Goal: Task Accomplishment & Management: Use online tool/utility

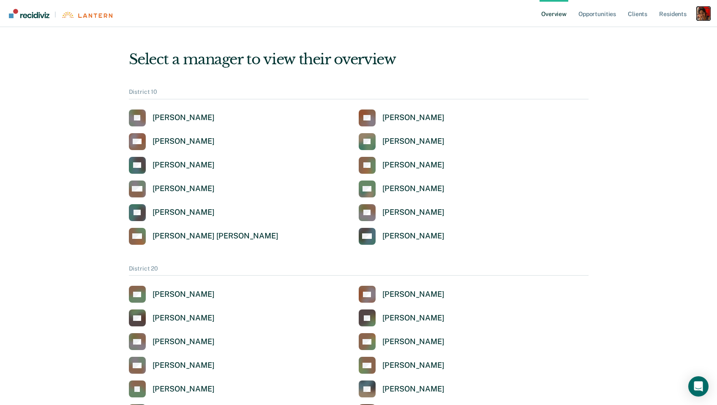
click at [703, 11] on div "Profile dropdown button" at bounding box center [704, 14] width 14 height 14
click at [666, 33] on link "Profile" at bounding box center [669, 33] width 68 height 7
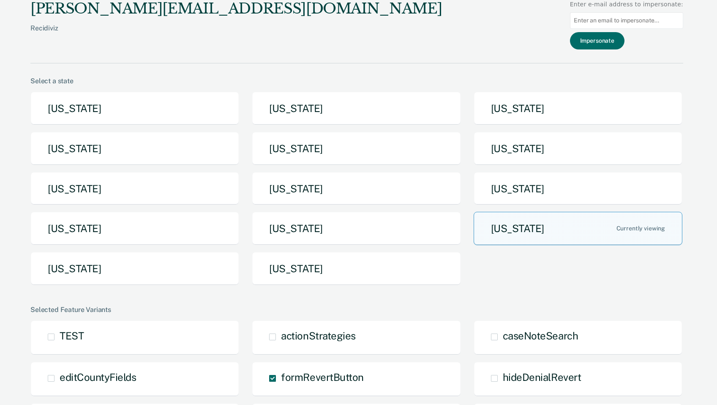
click at [645, 24] on input at bounding box center [626, 20] width 113 height 16
paste input "[URL][DOMAIN_NAME]"
type input "[URL][DOMAIN_NAME]"
paste input "[PERSON_NAME][EMAIL_ADDRESS][PERSON_NAME][DOMAIN_NAME]"
type input "[PERSON_NAME][EMAIL_ADDRESS][PERSON_NAME][DOMAIN_NAME]"
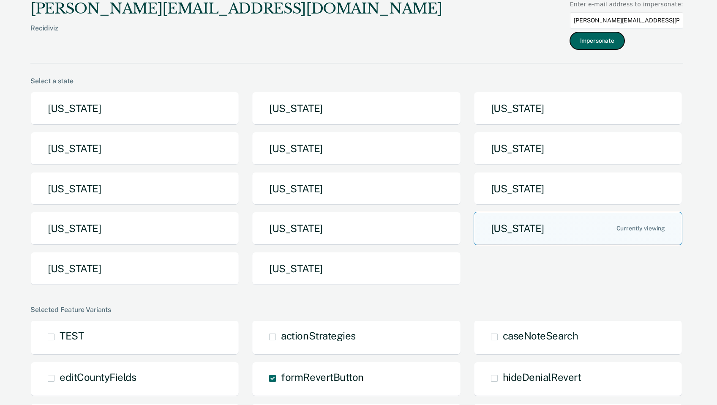
click at [616, 42] on button "Impersonate" at bounding box center [597, 40] width 55 height 17
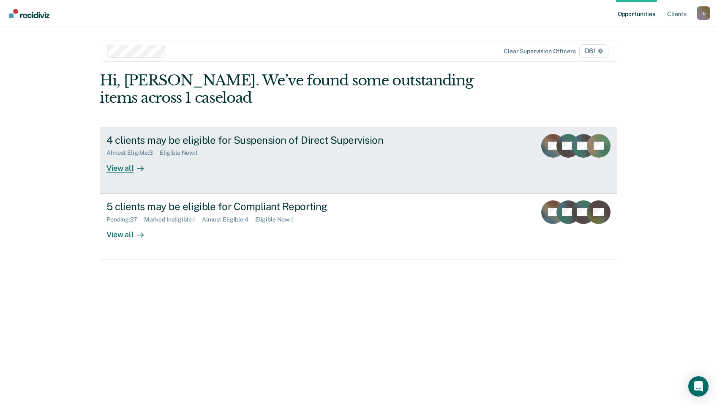
click at [125, 166] on div "View all" at bounding box center [129, 164] width 47 height 16
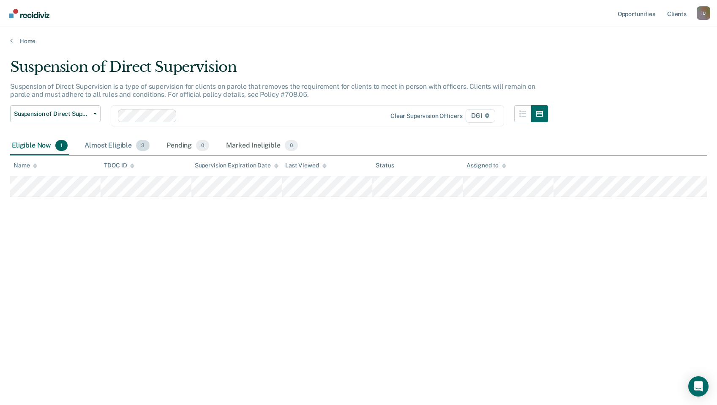
click at [126, 148] on div "Almost Eligible 3" at bounding box center [117, 145] width 68 height 19
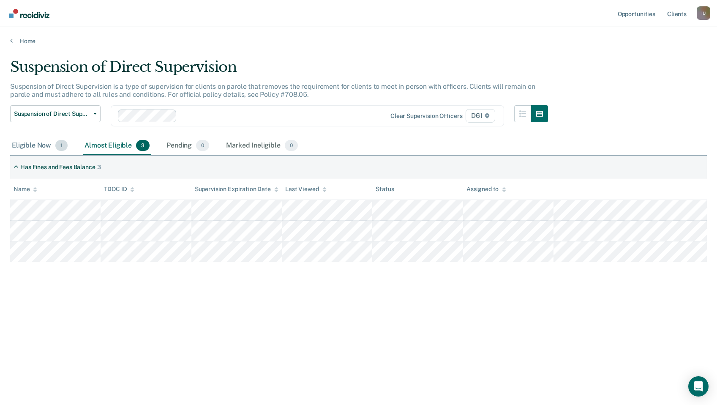
click at [48, 146] on div "Eligible Now 1" at bounding box center [39, 145] width 59 height 19
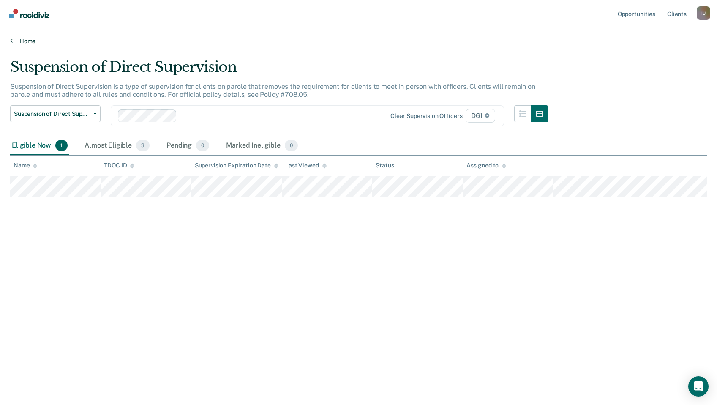
click at [14, 39] on link "Home" at bounding box center [358, 41] width 697 height 8
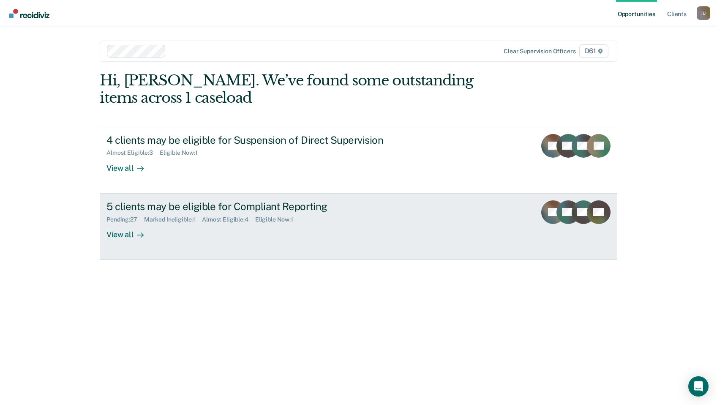
click at [109, 219] on div "Pending : 27" at bounding box center [125, 219] width 38 height 7
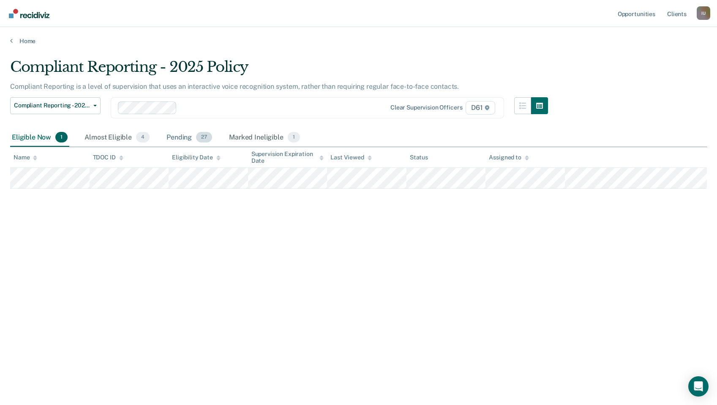
click at [187, 139] on div "Pending 27" at bounding box center [189, 137] width 49 height 19
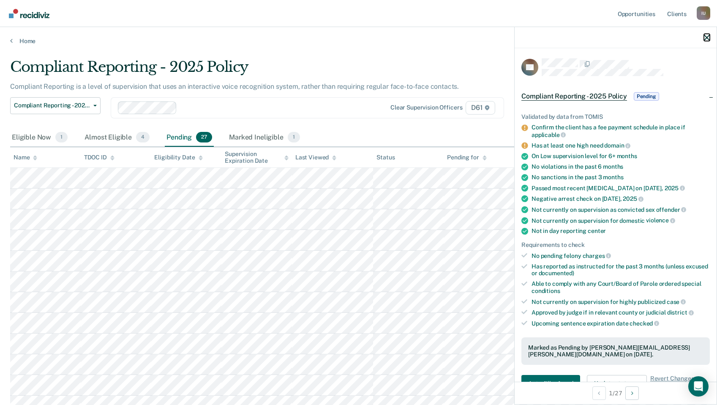
click at [704, 38] on icon "button" at bounding box center [707, 38] width 6 height 6
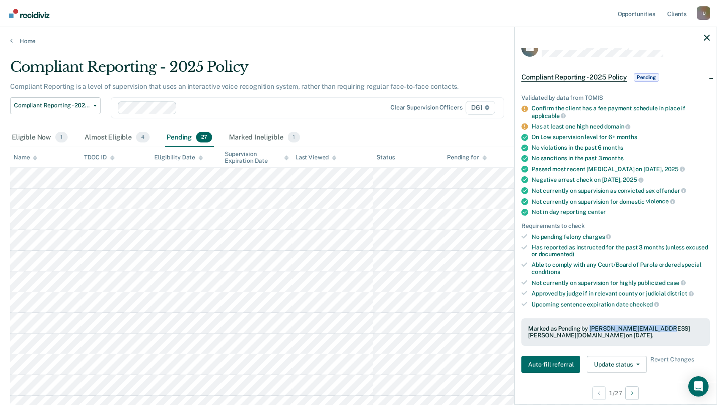
drag, startPoint x: 590, startPoint y: 324, endPoint x: 662, endPoint y: 325, distance: 71.8
click at [662, 325] on div "Marked as Pending by [PERSON_NAME][EMAIL_ADDRESS][PERSON_NAME][DOMAIN_NAME] on …" at bounding box center [615, 332] width 175 height 14
copy div "[PERSON_NAME][EMAIL_ADDRESS][PERSON_NAME][DOMAIN_NAME]"
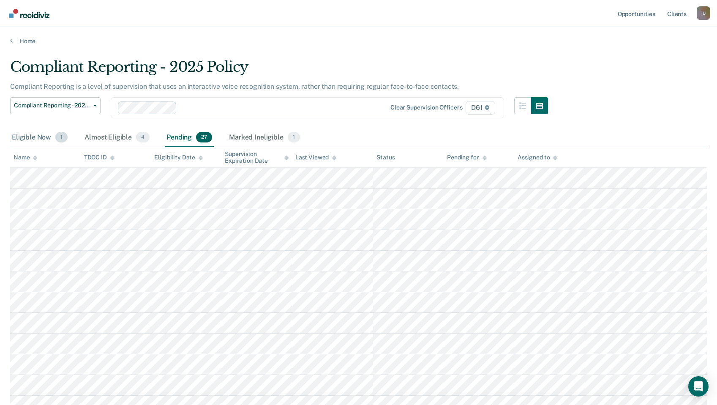
click at [48, 139] on div "Eligible Now 1" at bounding box center [39, 137] width 59 height 19
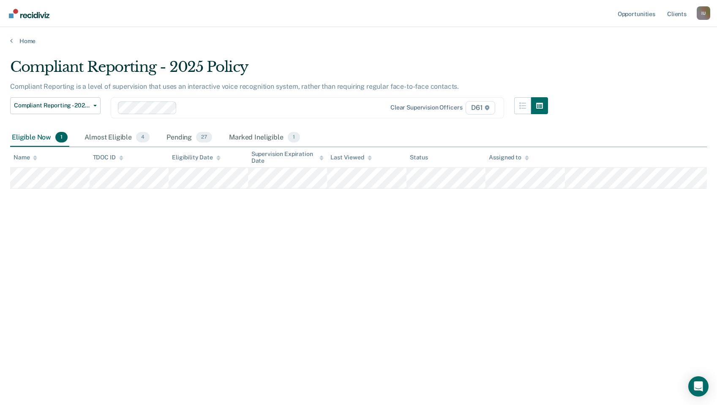
click at [269, 147] on th "Supervision Expiration Date" at bounding box center [287, 157] width 79 height 21
click at [268, 142] on div "Marked Ineligible 1" at bounding box center [264, 137] width 74 height 19
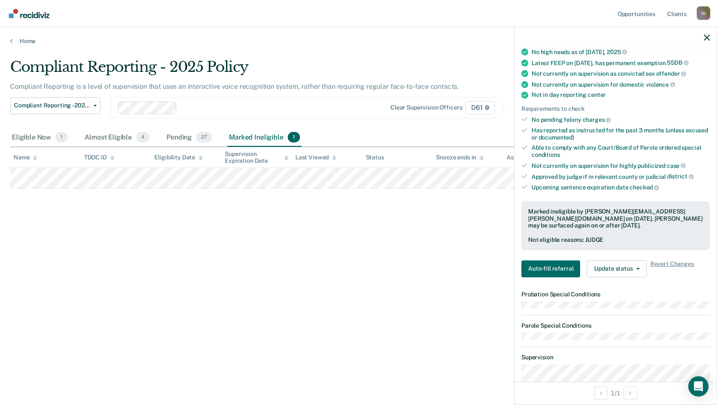
scroll to position [148, 0]
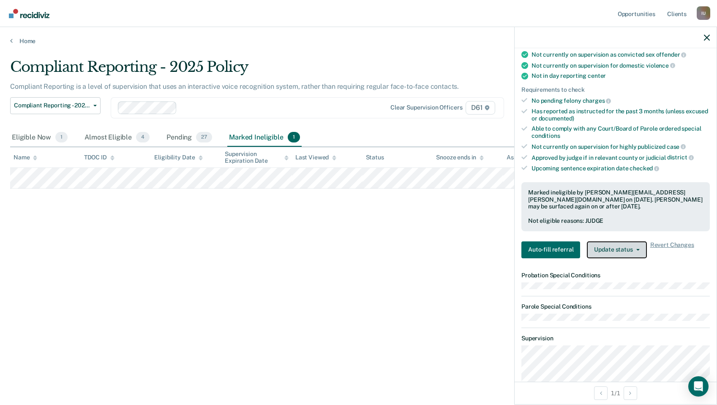
click at [613, 246] on button "Update status" at bounding box center [617, 249] width 60 height 17
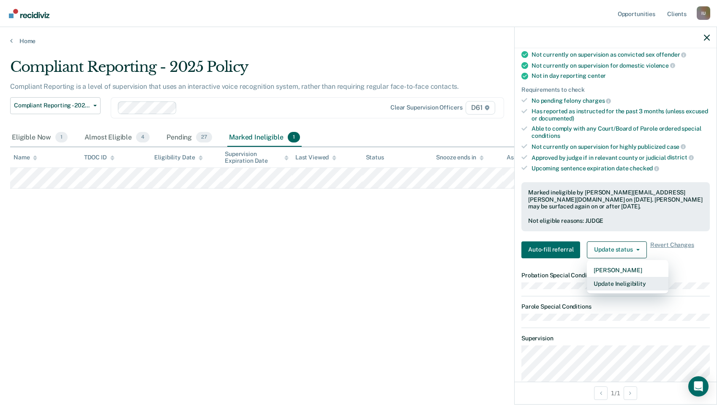
click at [606, 282] on button "Update Ineligibility" at bounding box center [628, 284] width 82 height 14
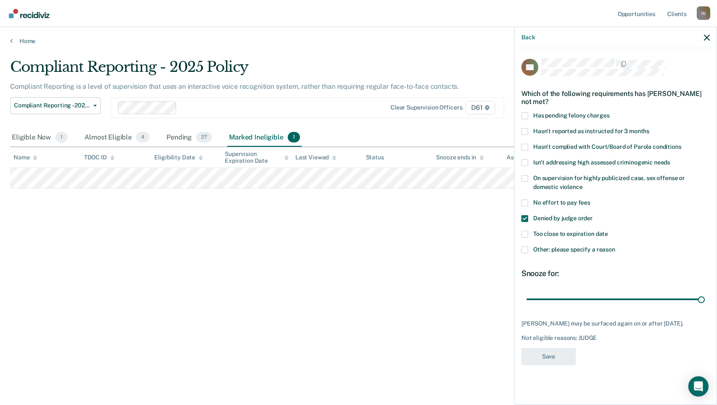
click at [706, 36] on icon "button" at bounding box center [707, 38] width 6 height 6
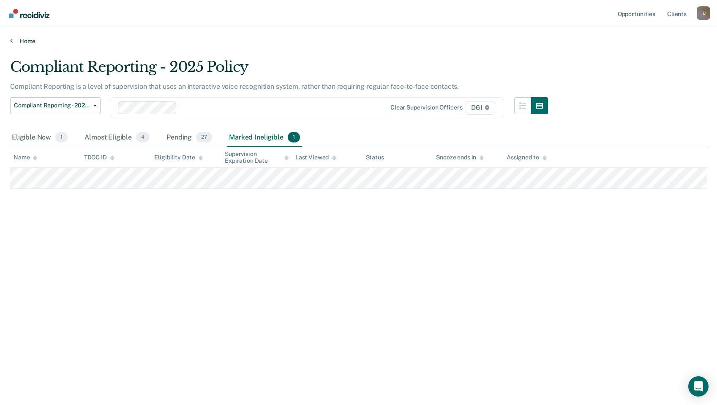
click at [10, 41] on icon at bounding box center [11, 40] width 3 height 7
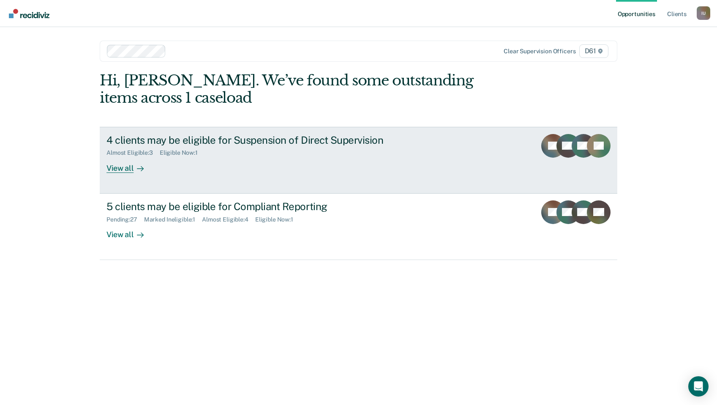
click at [115, 150] on div "Almost Eligible : 3" at bounding box center [132, 152] width 53 height 7
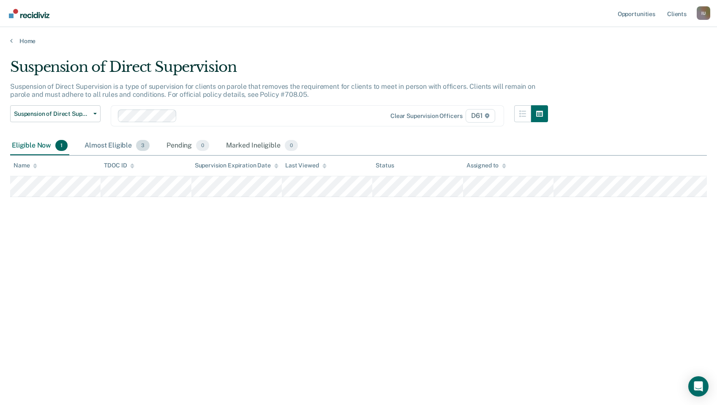
click at [104, 144] on div "Almost Eligible 3" at bounding box center [117, 145] width 68 height 19
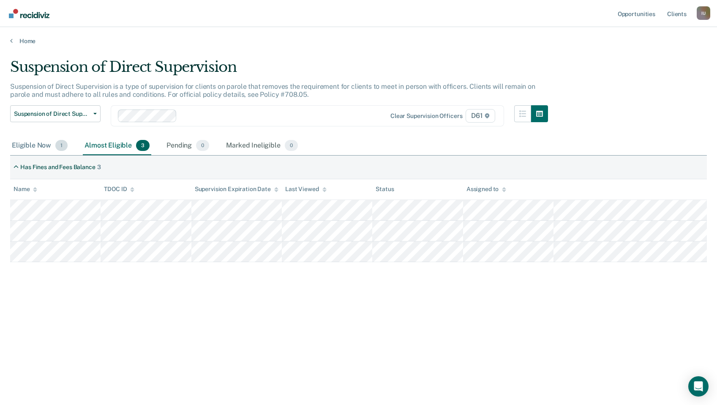
click at [40, 142] on div "Eligible Now 1" at bounding box center [39, 145] width 59 height 19
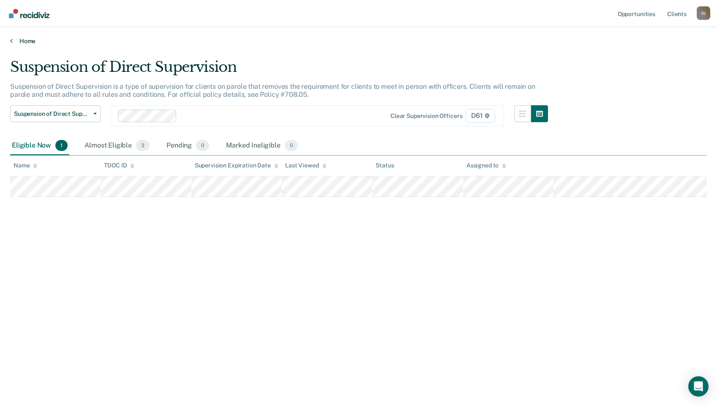
click at [11, 38] on icon at bounding box center [11, 40] width 3 height 7
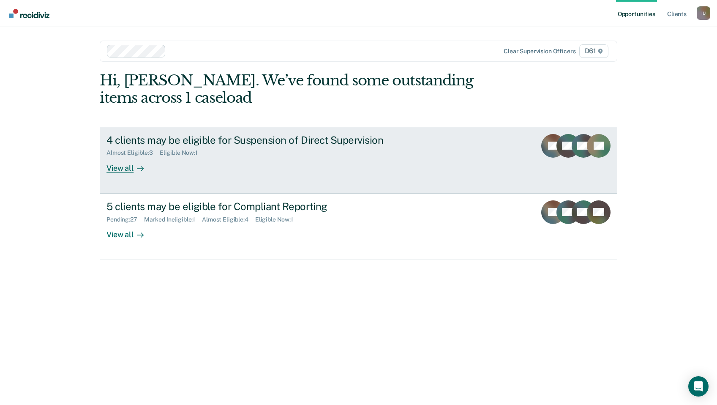
click at [124, 173] on link "4 clients may be eligible for Suspension of Direct Supervision Almost Eligible …" at bounding box center [359, 160] width 518 height 67
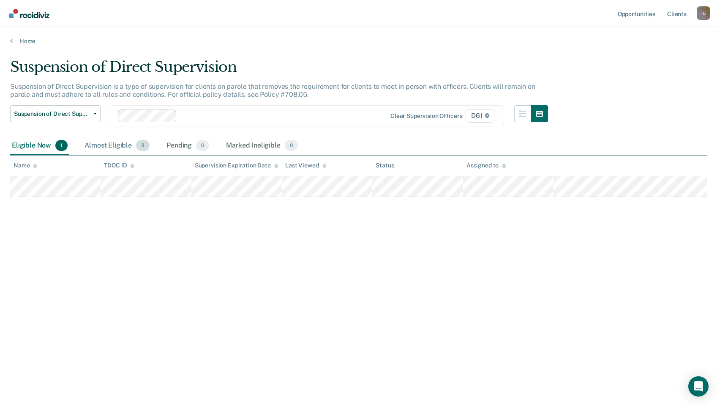
click at [104, 149] on div "Almost Eligible 3" at bounding box center [117, 145] width 68 height 19
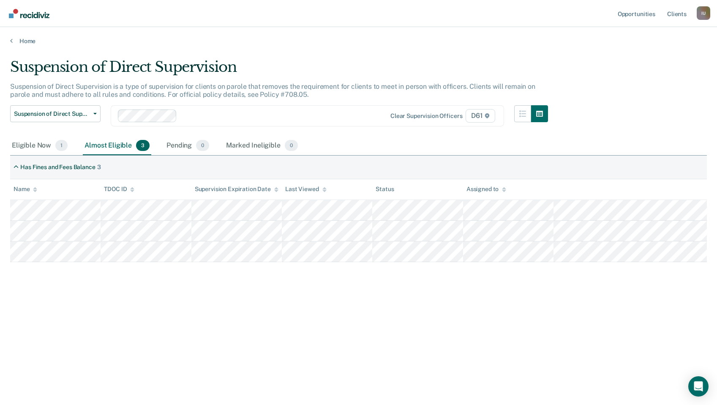
click at [8, 38] on div "Home" at bounding box center [358, 36] width 717 height 18
click at [16, 40] on link "Home" at bounding box center [358, 41] width 697 height 8
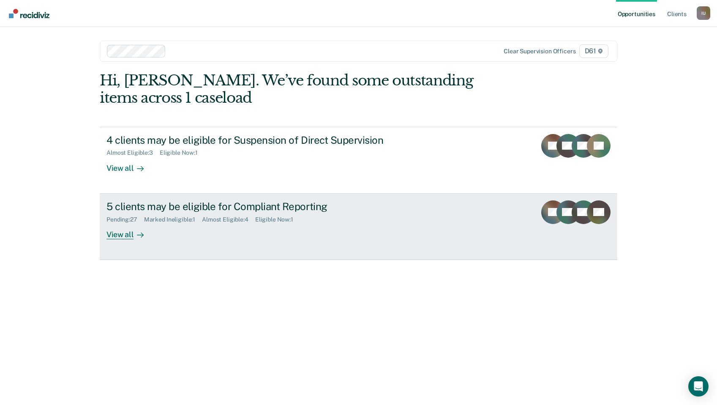
click at [140, 216] on div "Pending : 27" at bounding box center [125, 219] width 38 height 7
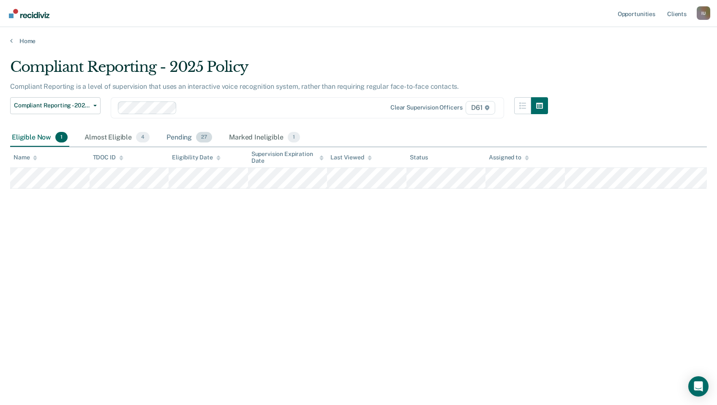
click at [175, 142] on div "Pending 27" at bounding box center [189, 137] width 49 height 19
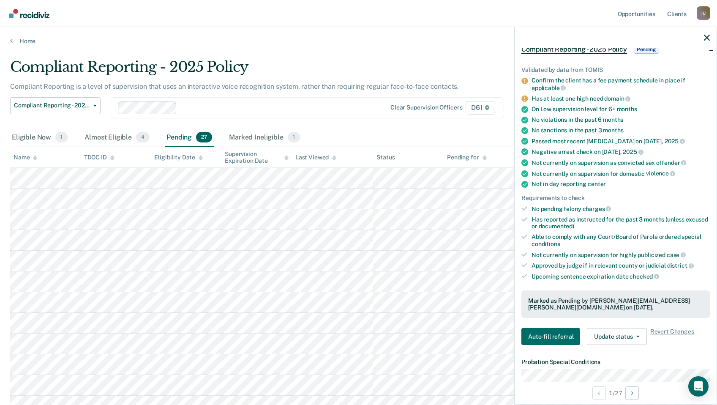
scroll to position [53, 0]
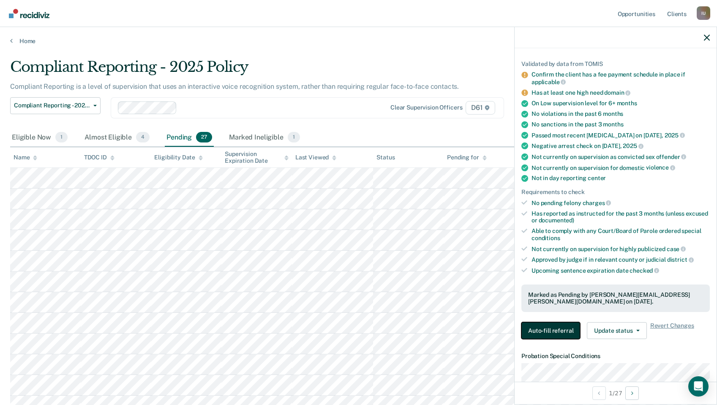
click at [547, 327] on button "Auto-fill referral" at bounding box center [550, 330] width 59 height 17
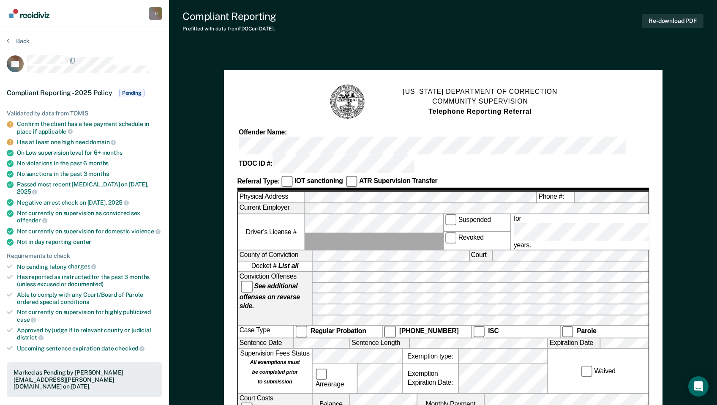
click at [8, 41] on icon at bounding box center [8, 40] width 3 height 7
